Goal: Task Accomplishment & Management: Manage account settings

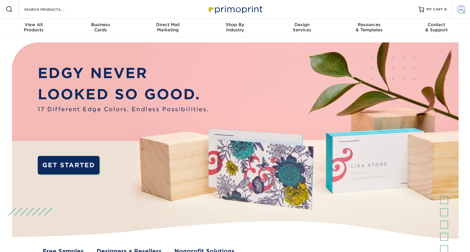
click at [460, 10] on span at bounding box center [461, 9] width 8 height 8
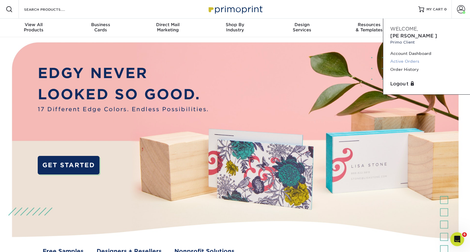
click at [415, 57] on link "Active Orders" at bounding box center [427, 61] width 73 height 8
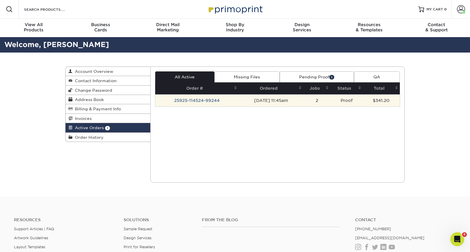
click at [295, 100] on td "09/25/2025 11:45am" at bounding box center [271, 100] width 65 height 12
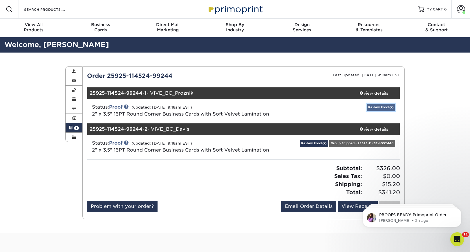
click at [380, 104] on link "Review Proof(s)" at bounding box center [381, 107] width 28 height 7
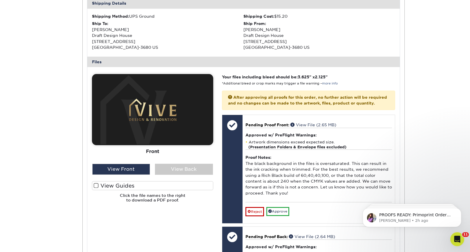
scroll to position [213, 0]
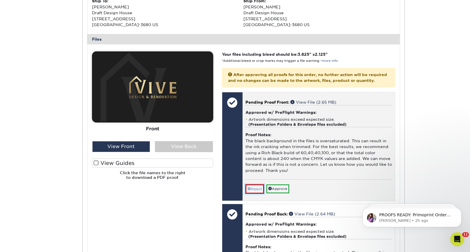
click at [258, 194] on link "Reject" at bounding box center [255, 188] width 19 height 9
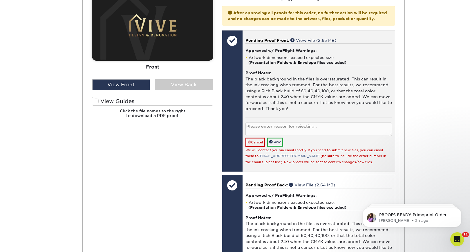
scroll to position [278, 0]
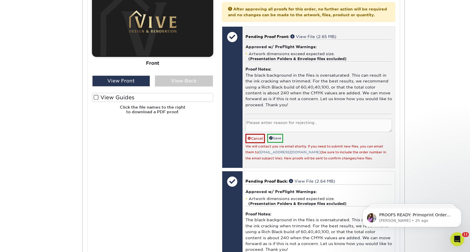
click at [276, 127] on textarea at bounding box center [319, 126] width 147 height 14
click at [293, 131] on textarea "I have updated files to submit" at bounding box center [319, 126] width 147 height 14
type textarea "I have updated files to submit"
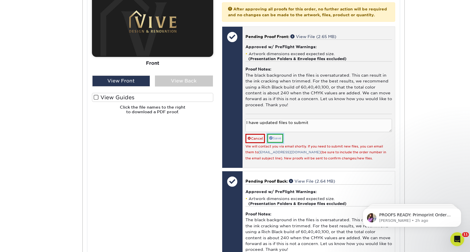
click at [278, 143] on link "Save" at bounding box center [275, 138] width 16 height 9
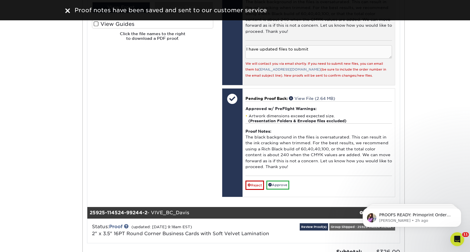
scroll to position [357, 0]
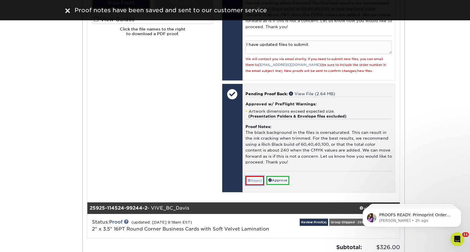
click at [255, 185] on link "Reject" at bounding box center [255, 180] width 19 height 9
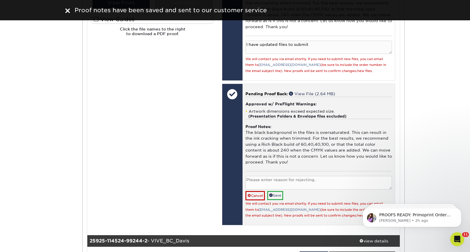
click at [256, 186] on textarea at bounding box center [319, 183] width 147 height 14
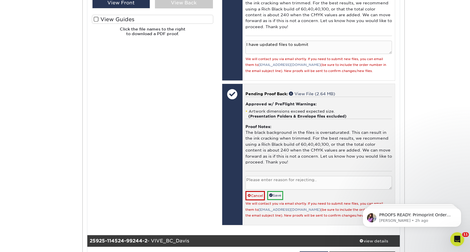
click at [272, 186] on textarea at bounding box center [319, 183] width 147 height 14
paste textarea "I have updated files to submit"
type textarea "I have updated files to submit"
click at [279, 200] on link "Save" at bounding box center [275, 195] width 16 height 9
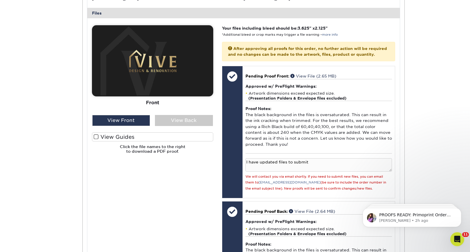
scroll to position [135, 0]
